Goal: Contribute content: Contribute content

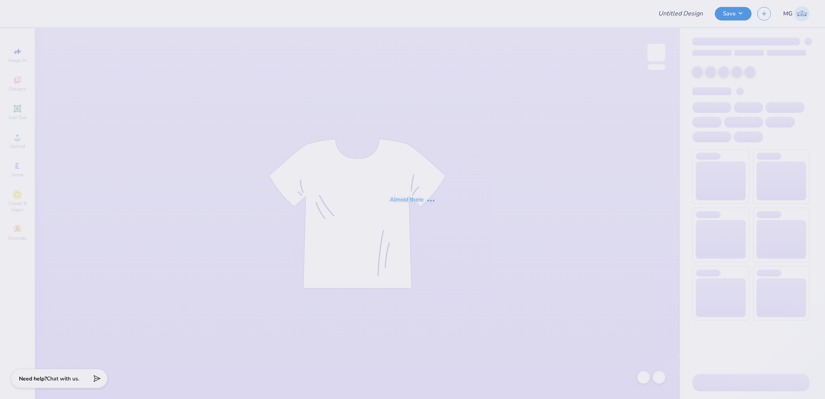
type input "[PERSON_NAME][GEOGRAPHIC_DATA] : [PERSON_NAME]"
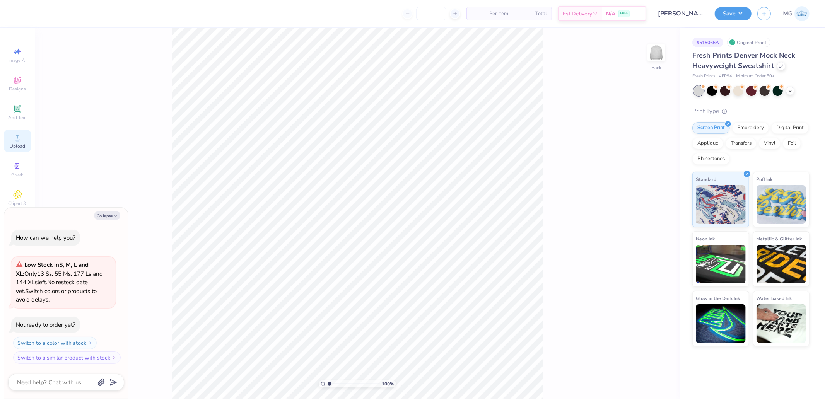
click at [25, 140] on div "Upload" at bounding box center [17, 141] width 27 height 23
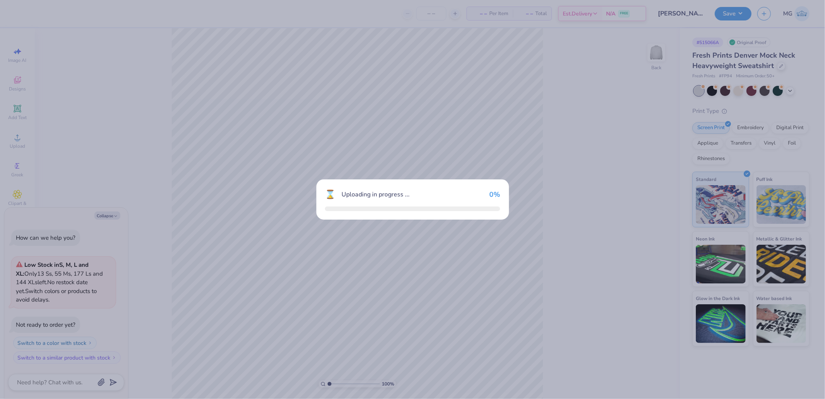
type textarea "x"
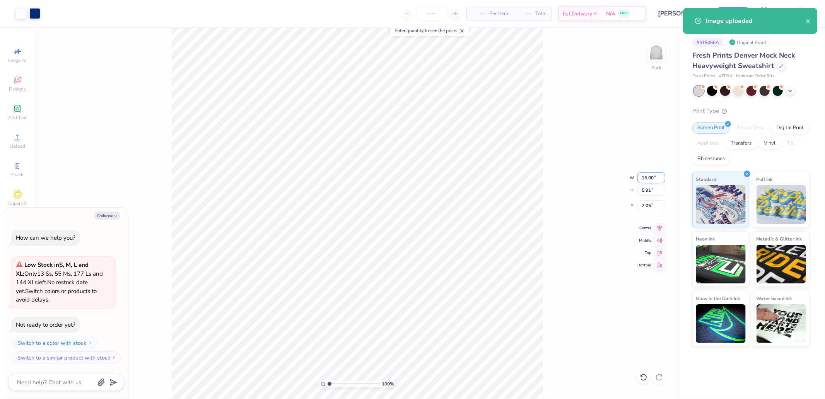
click at [647, 179] on input "15.00" at bounding box center [652, 178] width 28 height 11
type input "10.00"
type textarea "x"
type input "3.94"
type input "8.03"
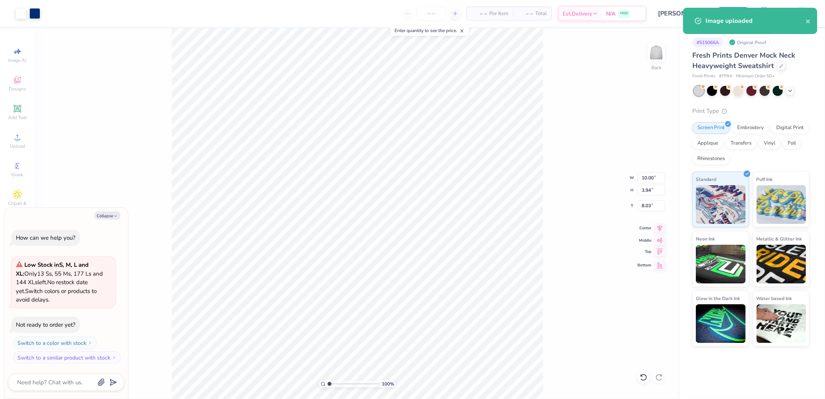
drag, startPoint x: 656, startPoint y: 250, endPoint x: 645, endPoint y: 207, distance: 44.6
click at [656, 249] on icon at bounding box center [660, 251] width 11 height 9
type textarea "x"
click at [645, 204] on input "0.50" at bounding box center [652, 205] width 28 height 11
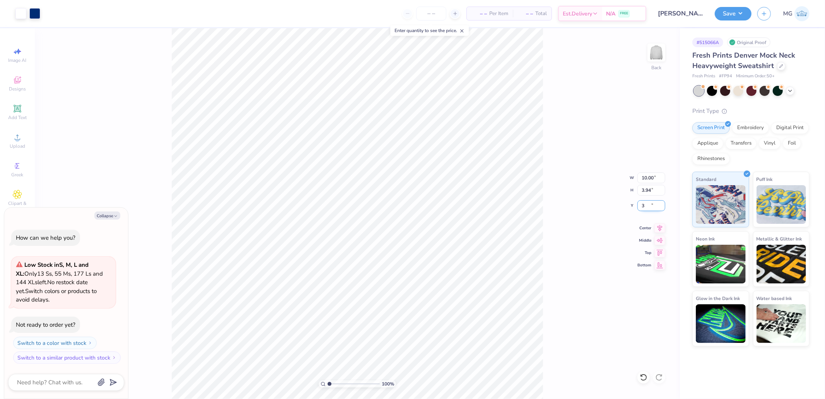
type input "3.00"
click at [748, 19] on div "Save" at bounding box center [733, 14] width 37 height 14
click at [737, 14] on button "Save" at bounding box center [733, 13] width 37 height 14
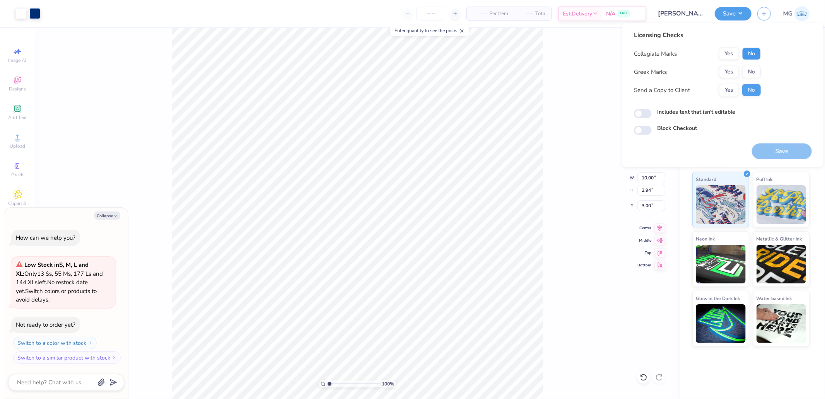
click at [753, 54] on button "No" at bounding box center [752, 54] width 19 height 12
click at [727, 70] on button "Yes" at bounding box center [729, 72] width 20 height 12
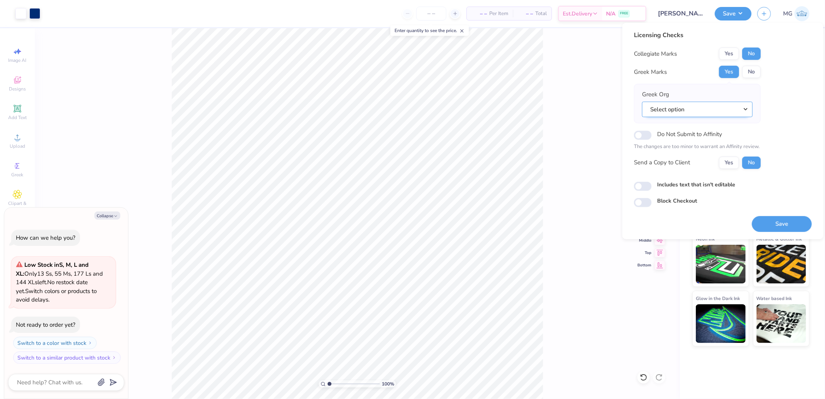
click at [684, 113] on button "Select option" at bounding box center [697, 109] width 111 height 16
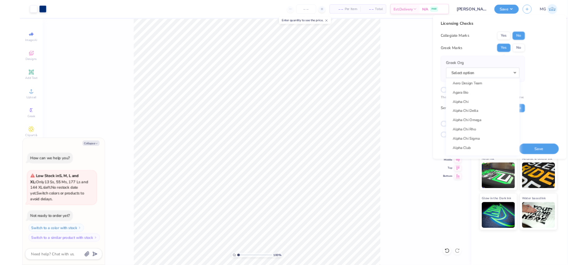
scroll to position [129, 0]
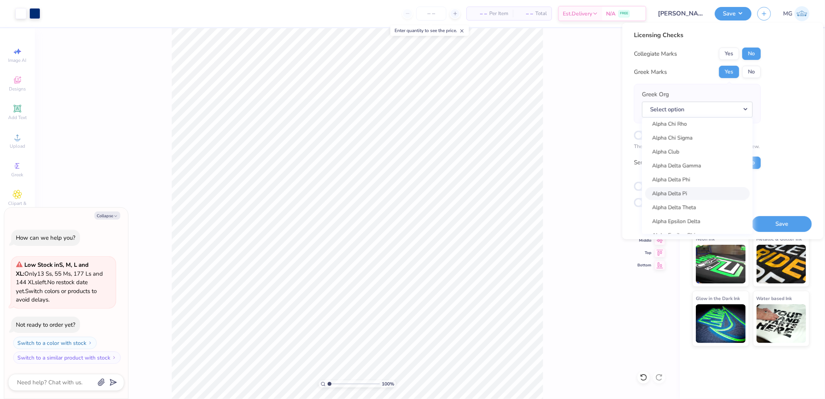
click at [682, 195] on link "Alpha Delta Pi" at bounding box center [697, 193] width 104 height 13
type textarea "x"
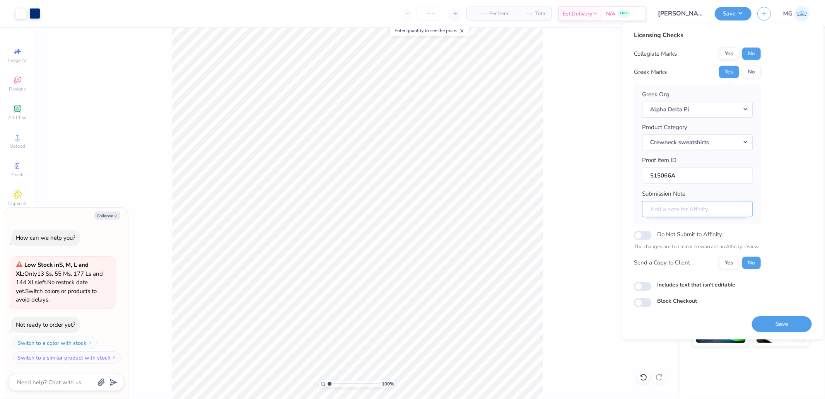
click at [683, 206] on input "Submission Note" at bounding box center [697, 209] width 111 height 17
paste input "Theta Omicron"
type input "Theta Omicron"
type textarea "x"
type input "Theta Omicron"
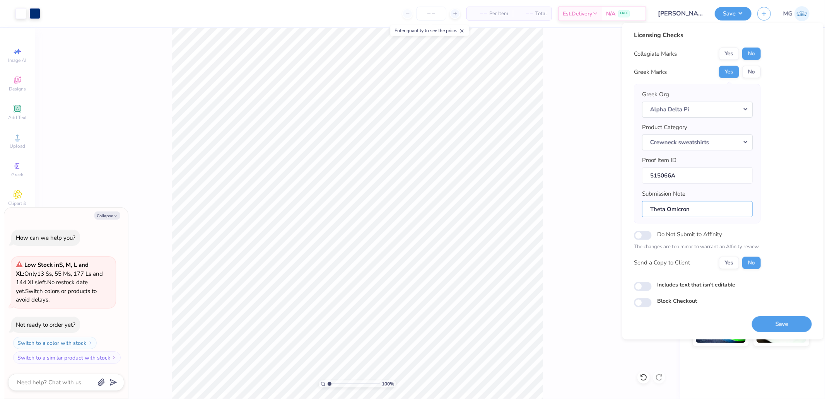
type textarea "x"
type input "Theta Omicron /"
type textarea "x"
type input "Theta Omicron //"
type textarea "x"
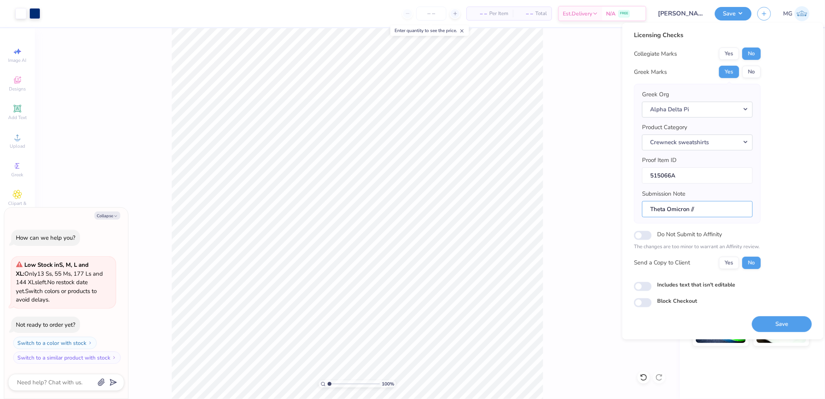
type input "Theta Omicron //"
type textarea "x"
paste input "General Merch"
type input "Theta Omicron // General Merch"
type textarea "x"
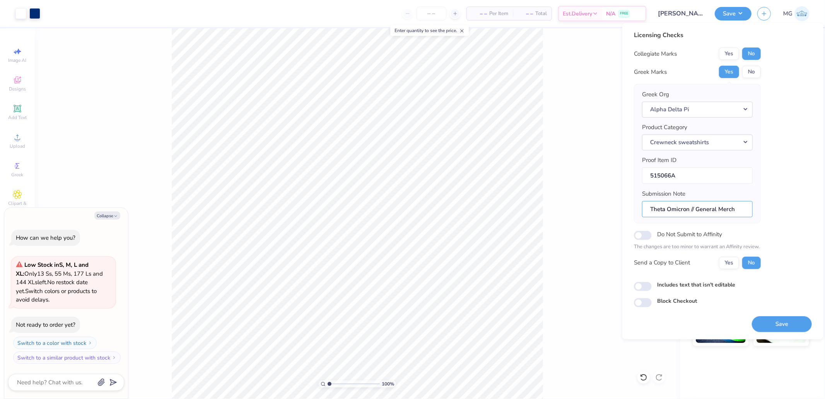
type input "Theta Omicron // General Merch"
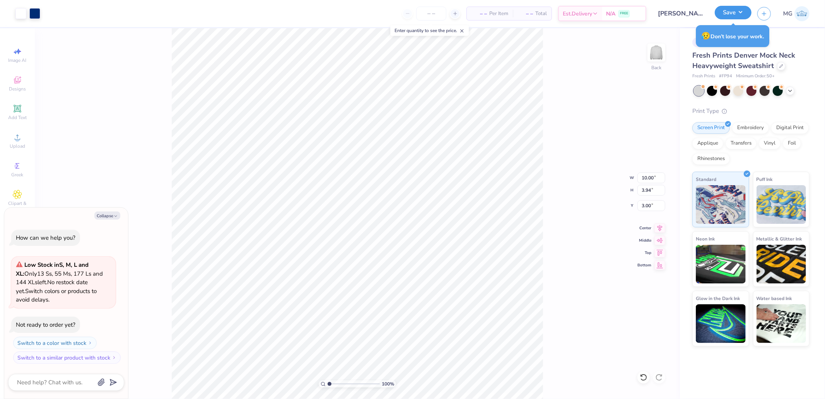
click at [747, 15] on button "Save" at bounding box center [733, 13] width 37 height 14
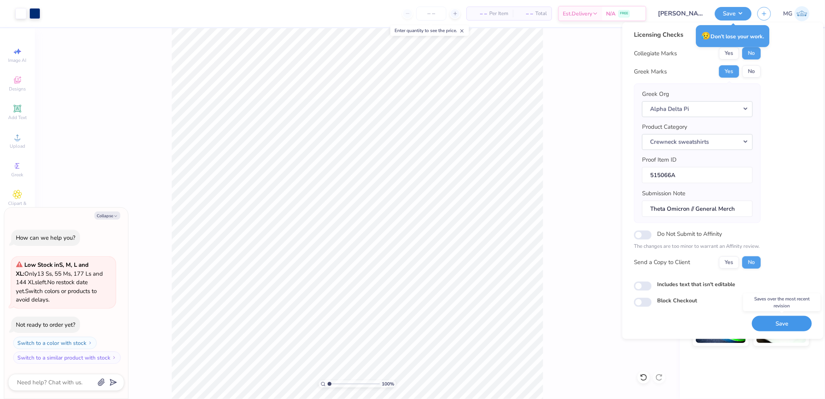
click at [779, 331] on button "Save" at bounding box center [782, 324] width 60 height 16
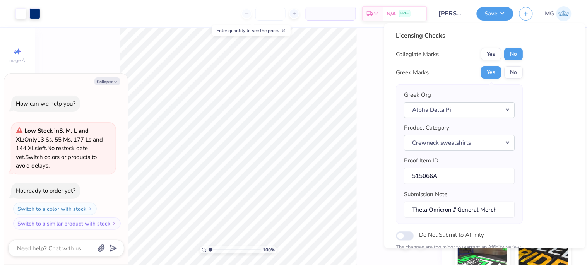
type textarea "x"
